Goal: Navigation & Orientation: Find specific page/section

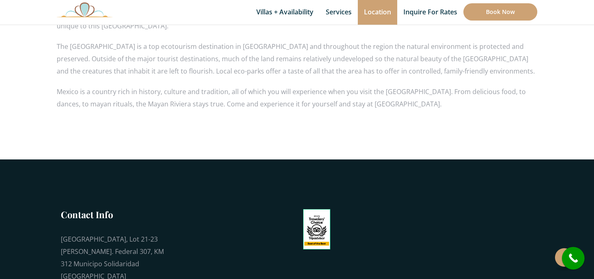
scroll to position [709, 0]
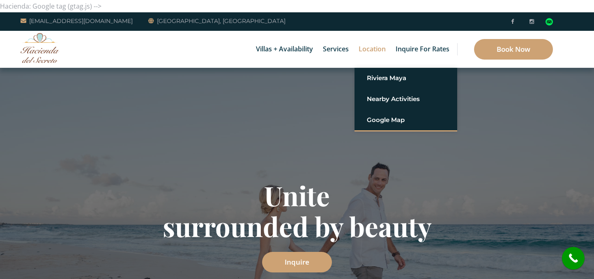
click at [364, 53] on link "Location" at bounding box center [372, 49] width 35 height 37
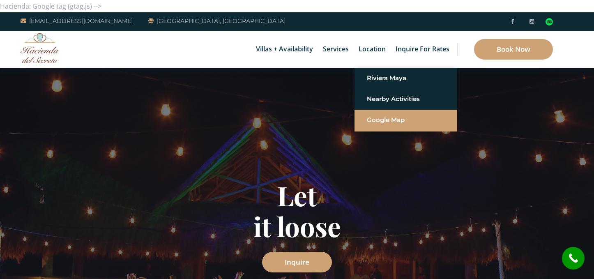
click at [380, 118] on link "Google Map" at bounding box center [406, 120] width 78 height 15
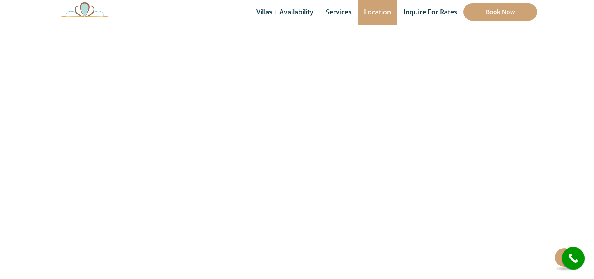
scroll to position [255, 0]
